Goal: Information Seeking & Learning: Learn about a topic

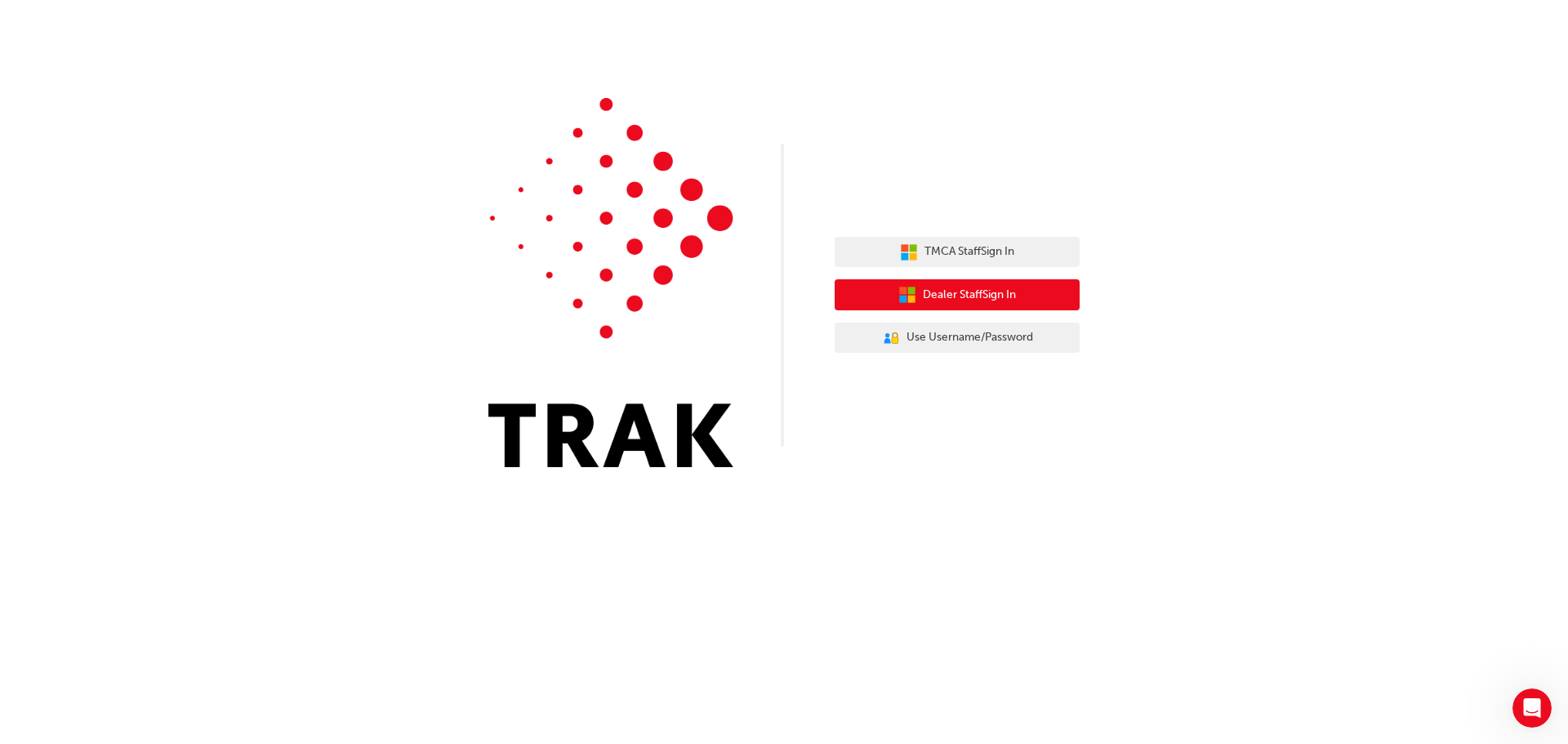
click at [982, 292] on span "Dealer Staff Sign In" at bounding box center [969, 295] width 93 height 19
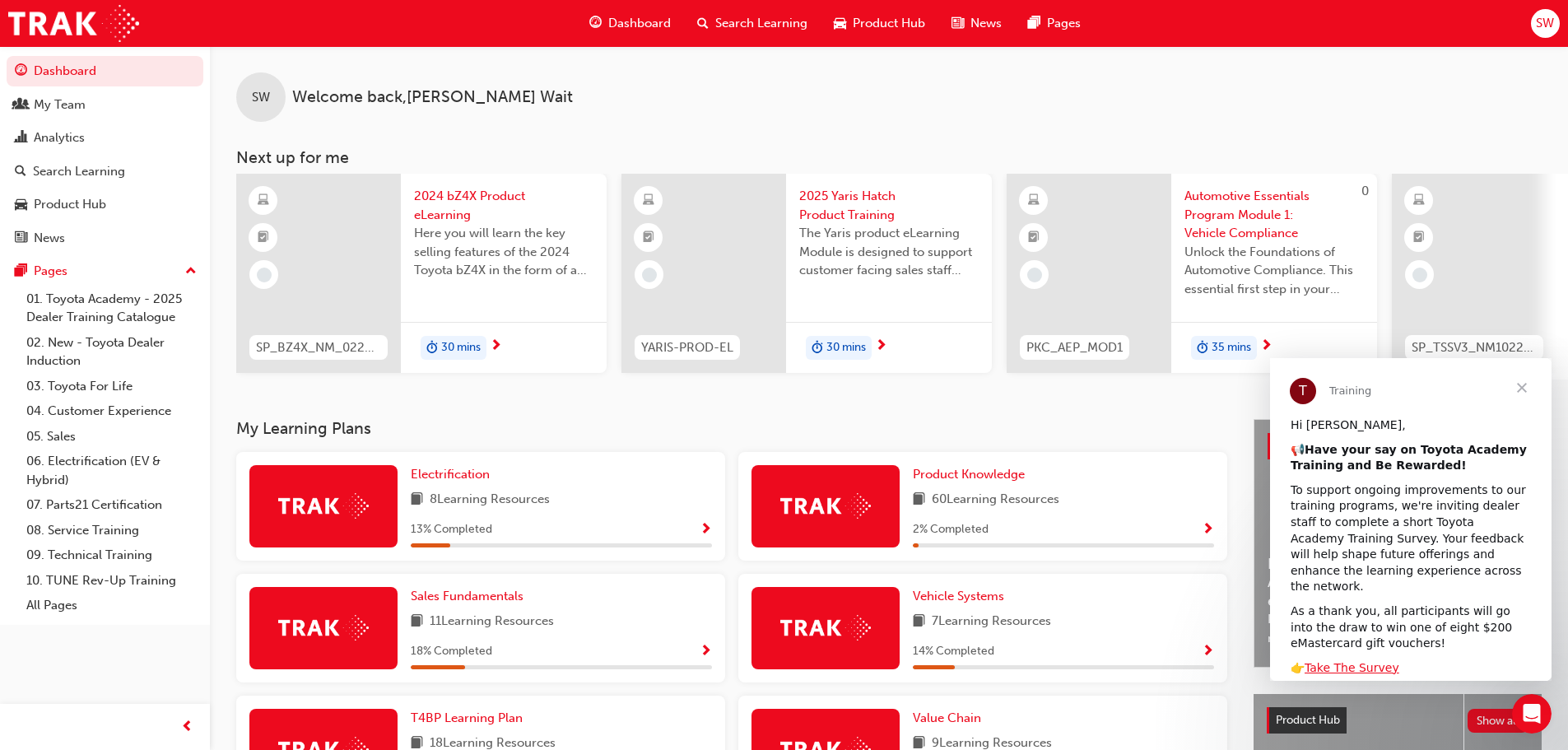
click at [1522, 385] on span "Close" at bounding box center [1522, 387] width 60 height 60
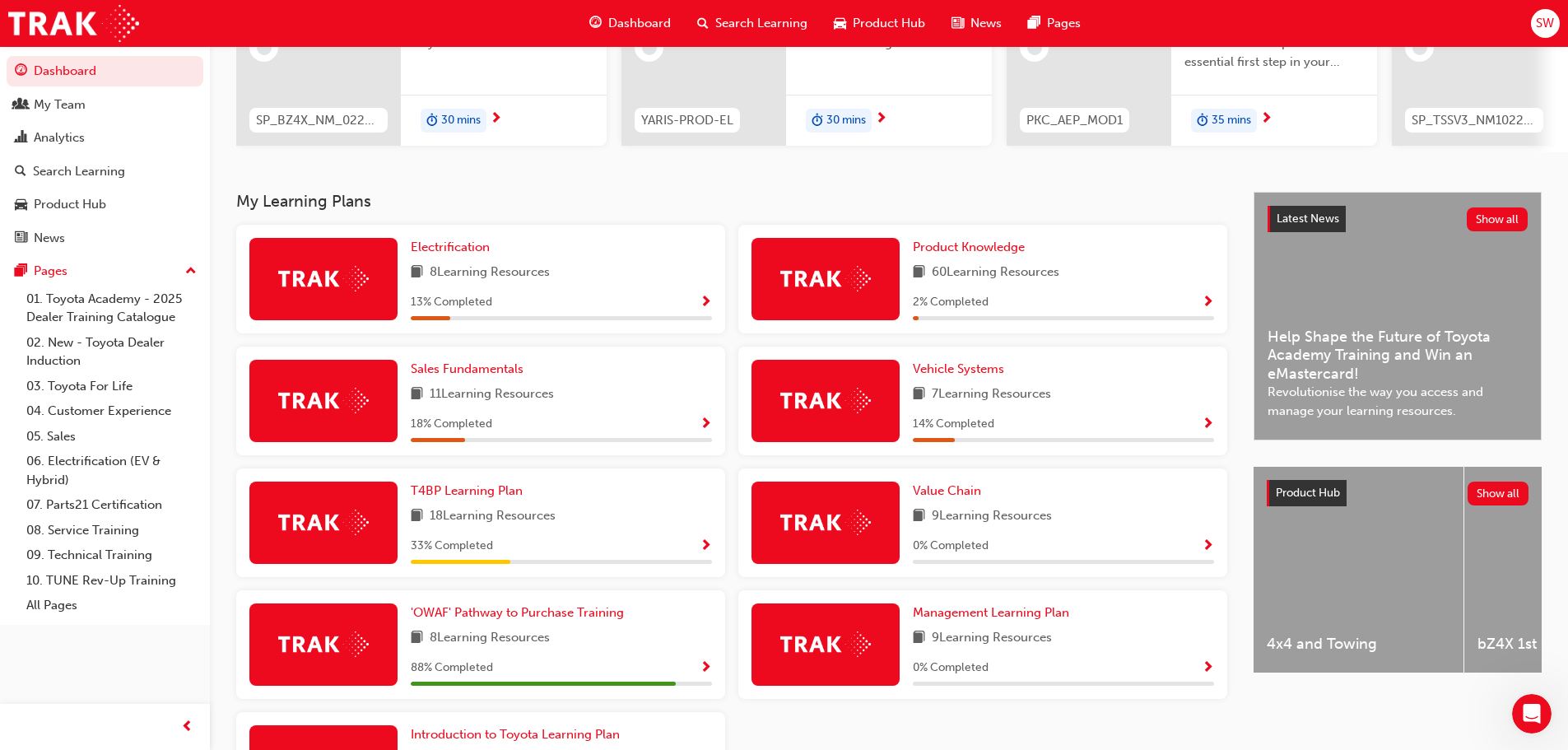
scroll to position [247, 0]
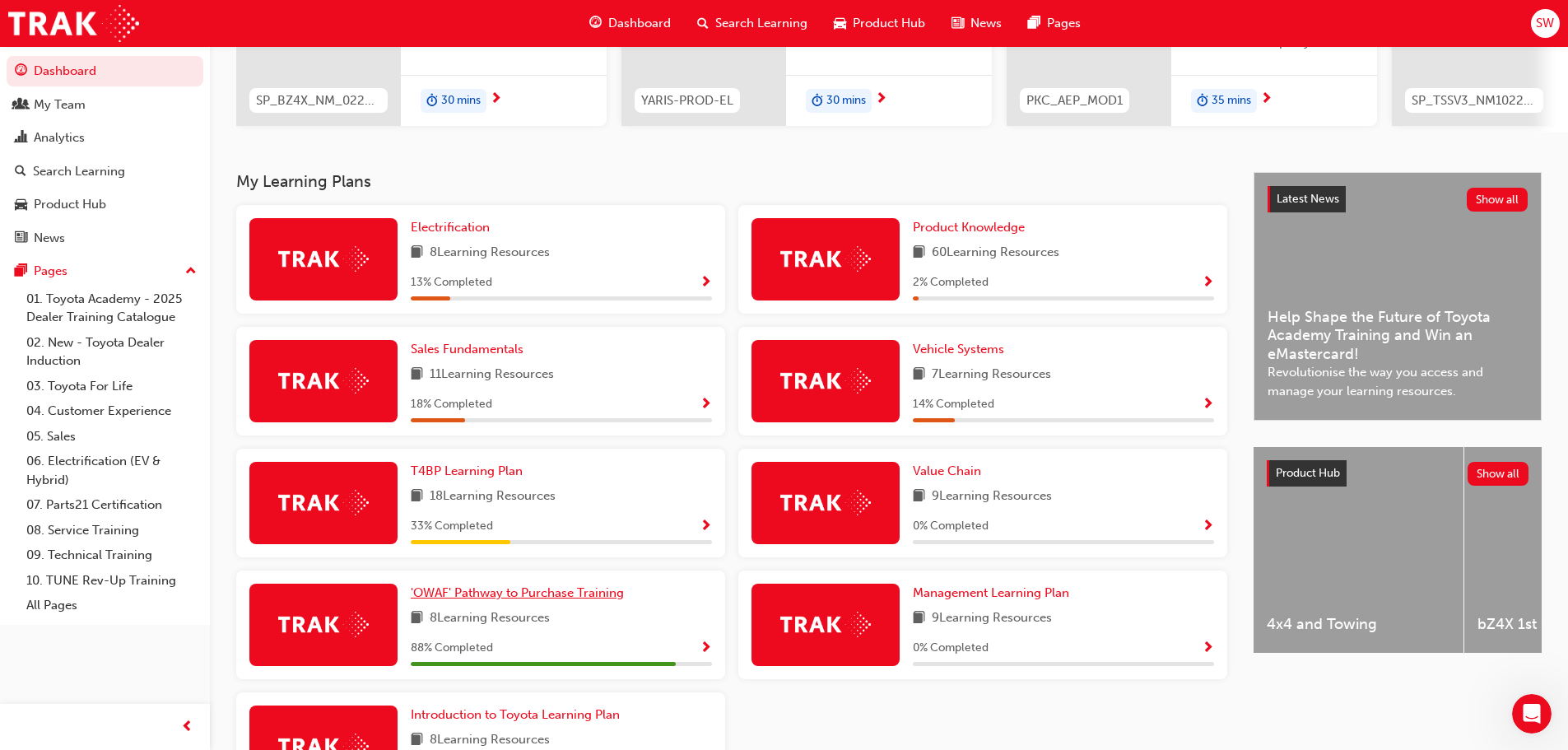
click at [575, 600] on span "'OWAF' Pathway to Purchase Training" at bounding box center [516, 592] width 213 height 15
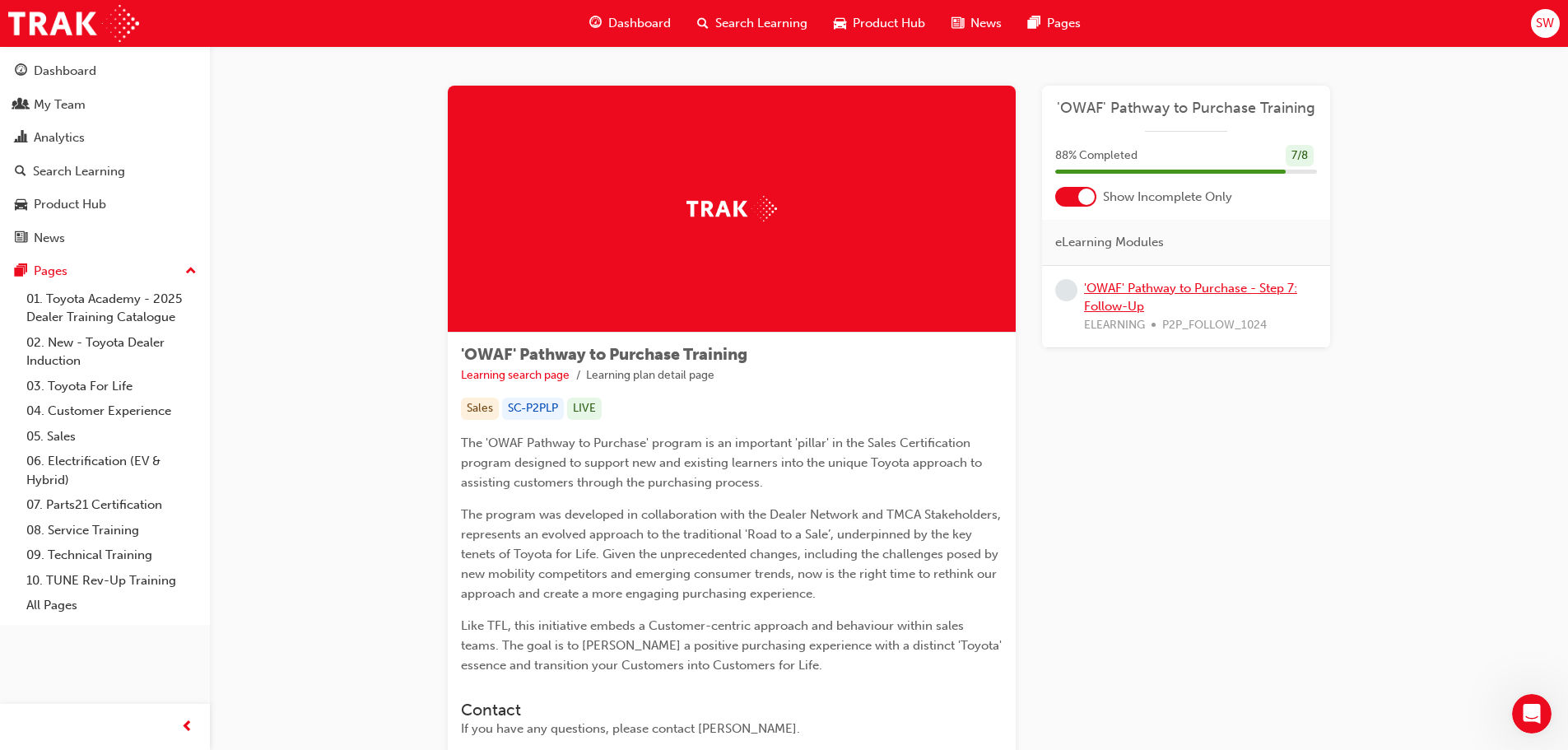
click at [1242, 289] on link "'OWAF' Pathway to Purchase - Step 7: Follow-Up" at bounding box center [1190, 298] width 213 height 34
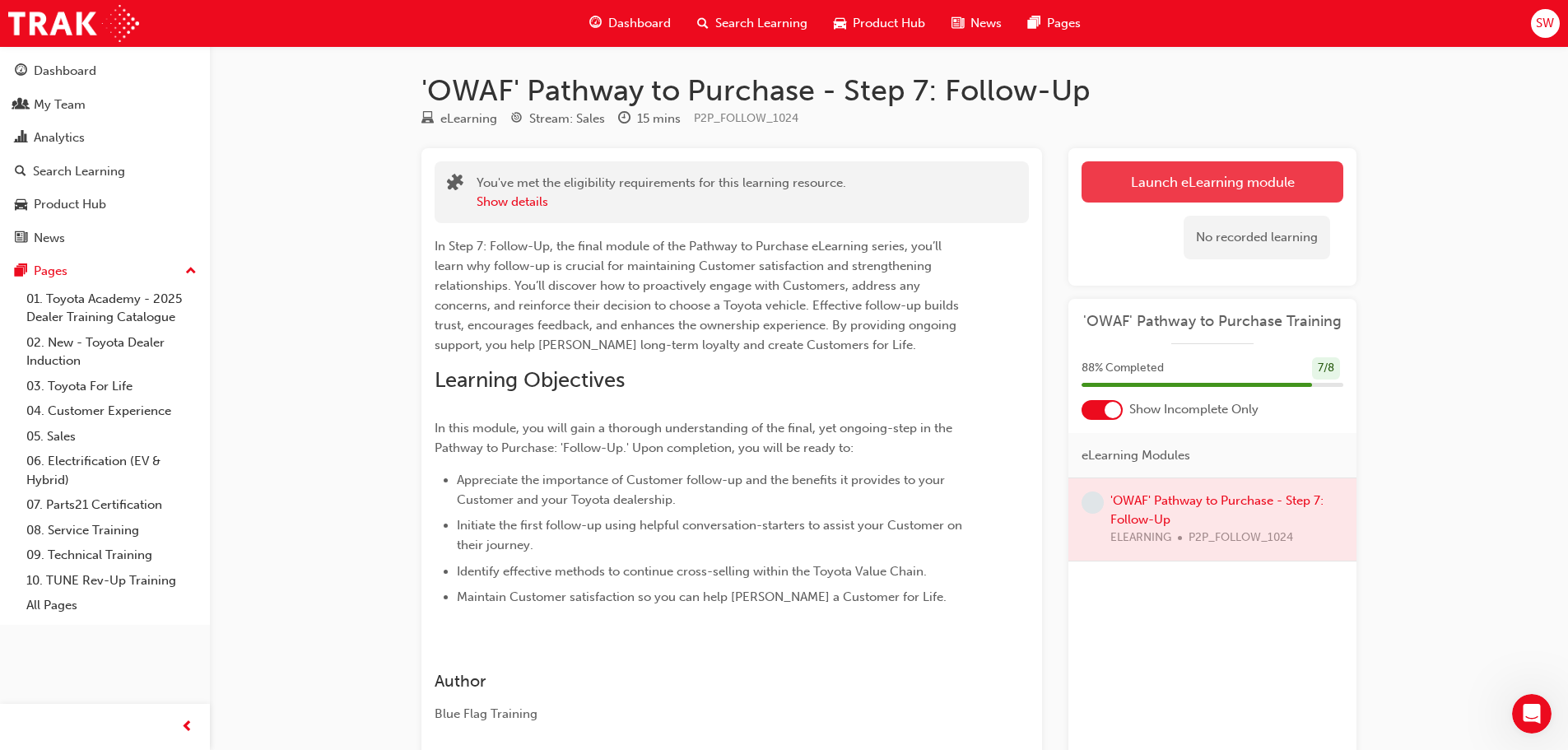
click at [1249, 192] on link "Launch eLearning module" at bounding box center [1213, 182] width 262 height 41
